Goal: Find contact information: Find phone

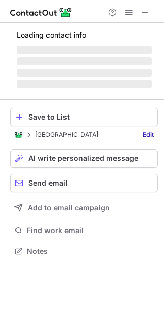
scroll to position [250, 164]
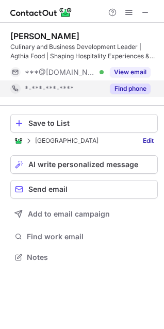
click at [130, 88] on button "Find phone" at bounding box center [130, 89] width 41 height 10
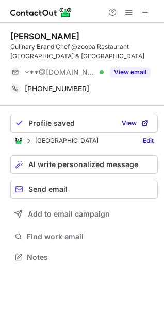
scroll to position [250, 164]
click at [140, 7] on button at bounding box center [145, 12] width 12 height 12
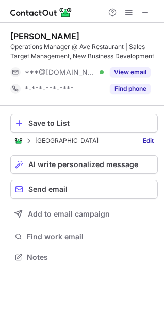
scroll to position [250, 164]
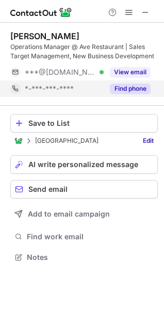
click at [123, 82] on div "Find phone" at bounding box center [127, 89] width 47 height 17
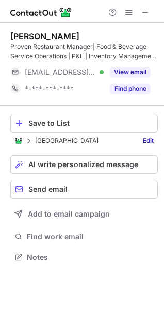
scroll to position [250, 164]
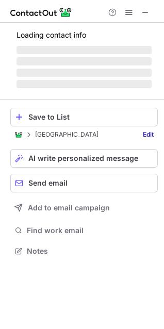
scroll to position [258, 164]
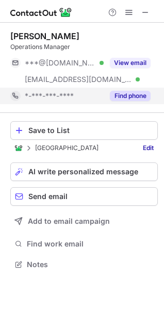
click at [128, 91] on button "Find phone" at bounding box center [130, 96] width 41 height 10
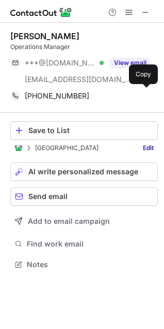
click at [128, 91] on div "+96599169284 Copy" at bounding box center [80, 96] width 140 height 17
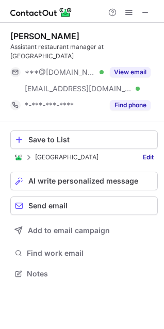
scroll to position [258, 164]
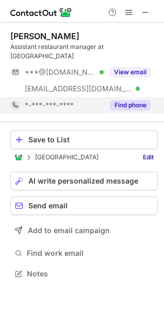
click at [117, 100] on button "Find phone" at bounding box center [130, 105] width 41 height 10
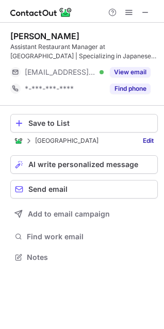
scroll to position [250, 164]
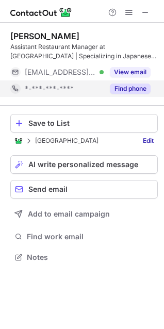
click at [130, 85] on button "Find phone" at bounding box center [130, 89] width 41 height 10
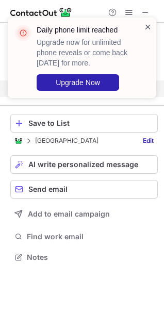
click at [148, 23] on span at bounding box center [148, 27] width 8 height 10
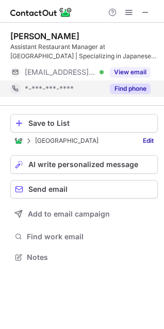
click at [143, 9] on span at bounding box center [146, 12] width 8 height 8
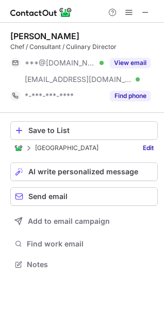
scroll to position [258, 164]
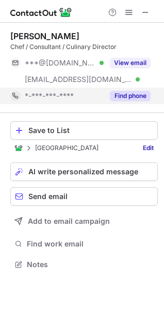
click at [128, 93] on button "Find phone" at bounding box center [130, 96] width 41 height 10
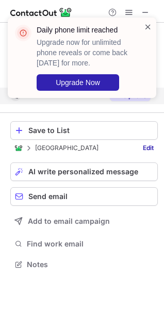
click at [145, 24] on span at bounding box center [148, 27] width 8 height 10
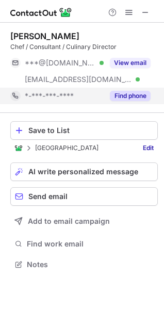
click at [145, 10] on div "Daily phone limit reached Upgrade now for unlimited phone reveals or come back …" at bounding box center [81, 17] width 165 height 21
click at [145, 10] on span at bounding box center [146, 12] width 8 height 8
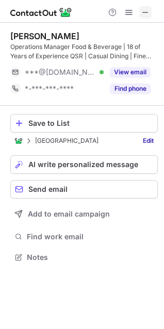
scroll to position [250, 164]
click at [147, 8] on span at bounding box center [146, 12] width 8 height 8
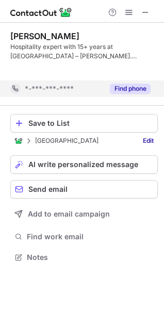
scroll to position [234, 164]
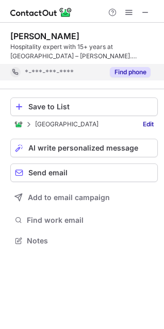
click at [127, 79] on div "Find phone" at bounding box center [127, 72] width 47 height 17
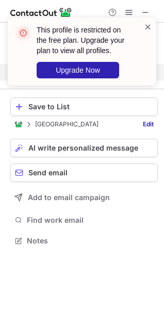
click at [147, 24] on span at bounding box center [148, 27] width 8 height 10
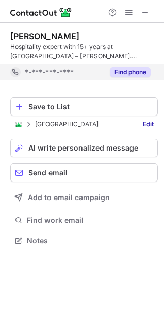
click at [147, 15] on div "This profile is restricted on the free plan. Upgrade your plan to view all prof…" at bounding box center [81, 17] width 165 height 21
click at [147, 15] on span at bounding box center [146, 12] width 8 height 8
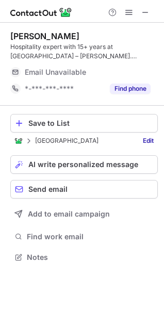
scroll to position [250, 164]
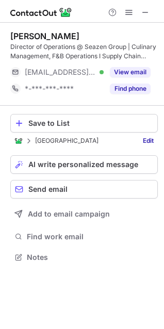
scroll to position [250, 164]
click at [142, 15] on span at bounding box center [146, 12] width 8 height 8
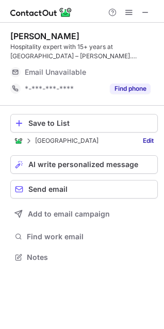
scroll to position [250, 164]
click at [149, 14] on span at bounding box center [146, 12] width 8 height 8
